Goal: Navigation & Orientation: Find specific page/section

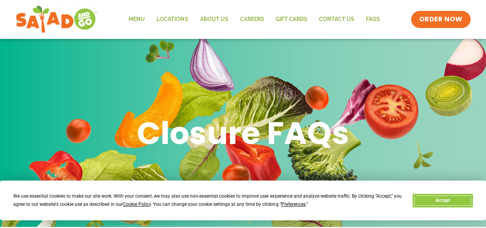
click at [421, 202] on button "Accept" at bounding box center [443, 201] width 60 height 14
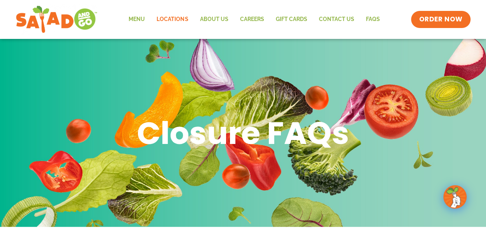
click at [172, 16] on link "Locations" at bounding box center [172, 19] width 43 height 18
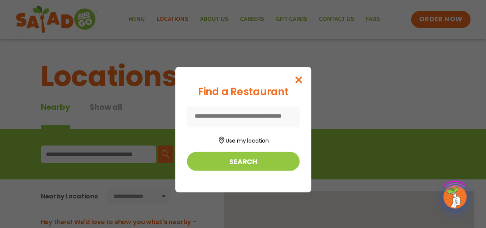
scroll to position [112, 0]
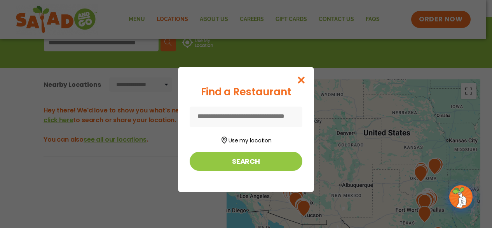
click at [233, 141] on button "Use my location" at bounding box center [246, 139] width 113 height 10
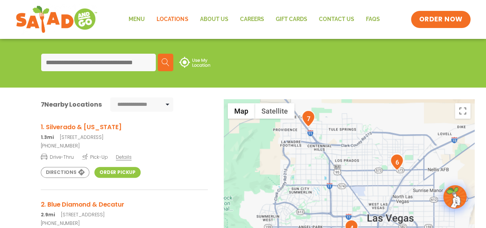
scroll to position [92, 0]
